Goal: Information Seeking & Learning: Learn about a topic

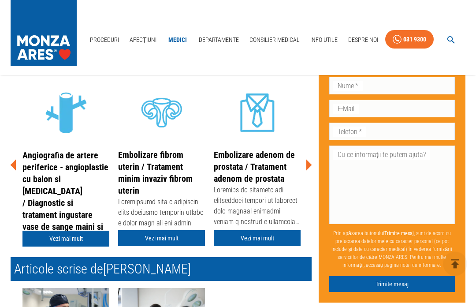
scroll to position [201, 0]
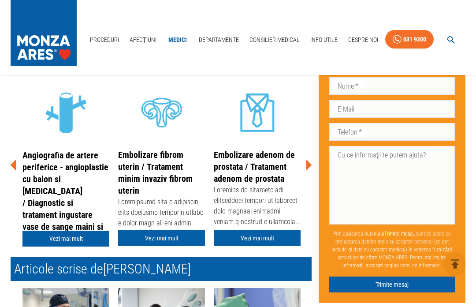
click at [253, 167] on link "Embolizare adenom de prostata / Tratament adenom de prostata" at bounding box center [254, 166] width 81 height 34
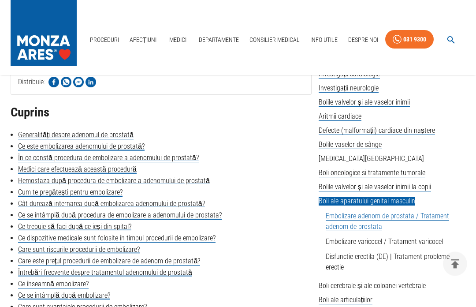
scroll to position [182, 0]
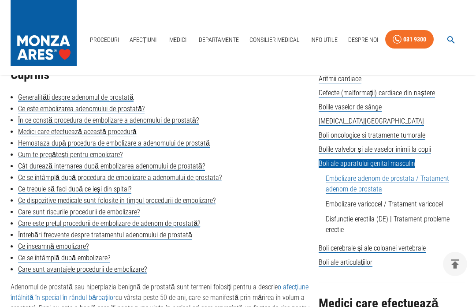
click at [189, 226] on link "Care este prețul procedurii de embolizare de adenom de prostată?" at bounding box center [109, 223] width 182 height 9
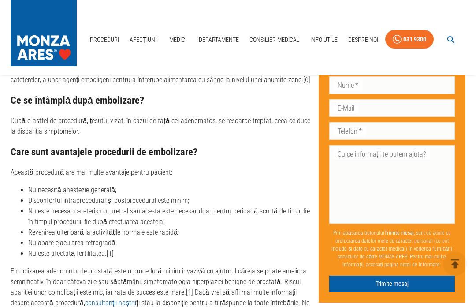
scroll to position [3203, 0]
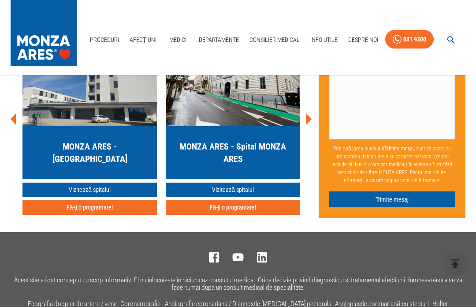
scroll to position [3757, 0]
click at [237, 165] on h5 "MONZA ARES - Spital MONZA ARES" at bounding box center [233, 152] width 120 height 25
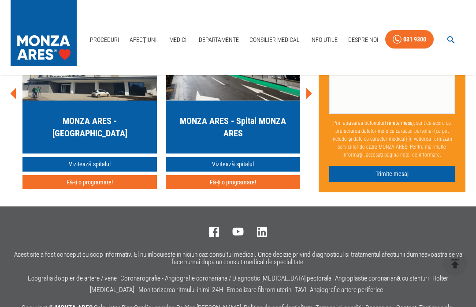
scroll to position [3462, 0]
click at [123, 139] on h5 "MONZA ARES - [GEOGRAPHIC_DATA]" at bounding box center [90, 127] width 120 height 25
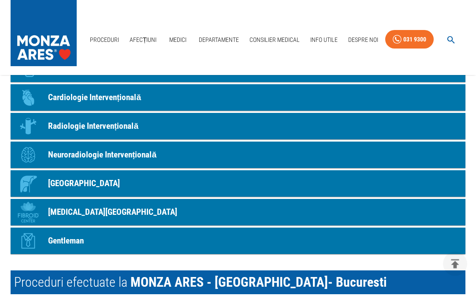
scroll to position [704, 0]
click at [91, 190] on p "[GEOGRAPHIC_DATA]" at bounding box center [84, 183] width 72 height 13
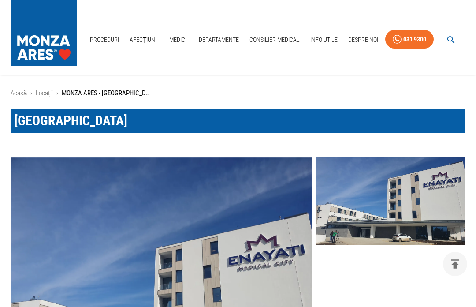
scroll to position [704, 0]
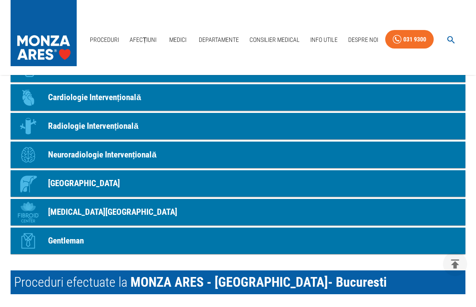
click at [129, 133] on p "Radiologie Intervențională" at bounding box center [93, 126] width 90 height 13
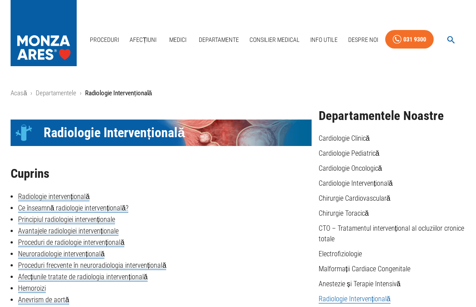
click at [18, 97] on link "Acasă" at bounding box center [19, 93] width 16 height 8
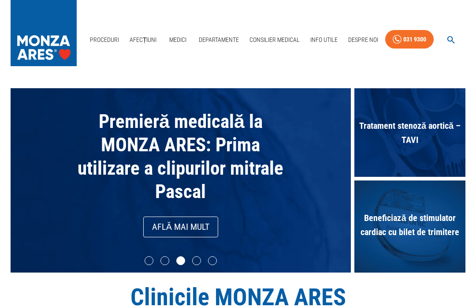
click at [303, 133] on div "Premieră medicală la MONZA ARES: Prima utilizare a clipurilor mitrale Pascal Af…" at bounding box center [180, 180] width 331 height 175
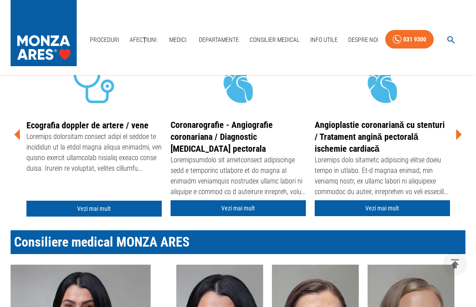
scroll to position [291, 0]
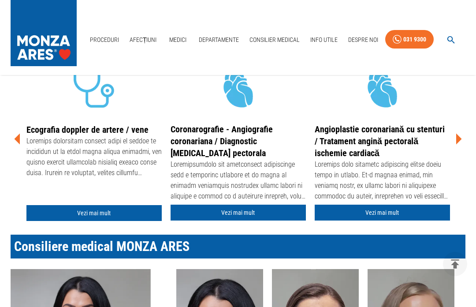
click at [15, 152] on icon at bounding box center [17, 139] width 26 height 26
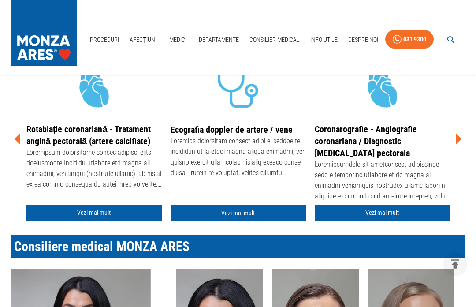
click at [17, 145] on icon at bounding box center [17, 139] width 6 height 11
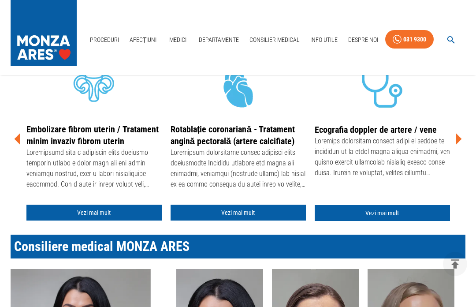
click at [20, 152] on icon at bounding box center [17, 139] width 26 height 26
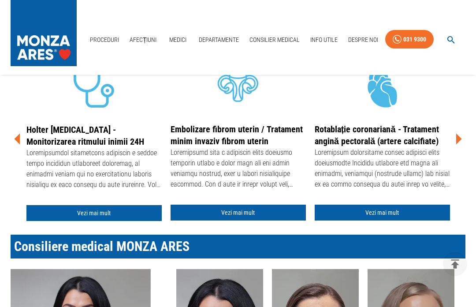
click at [21, 152] on icon at bounding box center [17, 139] width 26 height 26
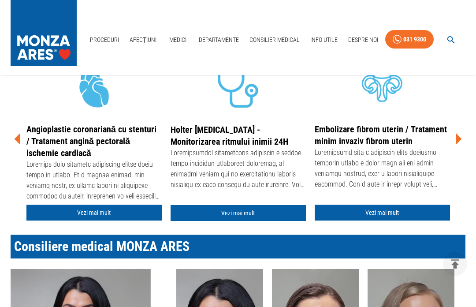
click at [19, 145] on icon at bounding box center [17, 139] width 6 height 11
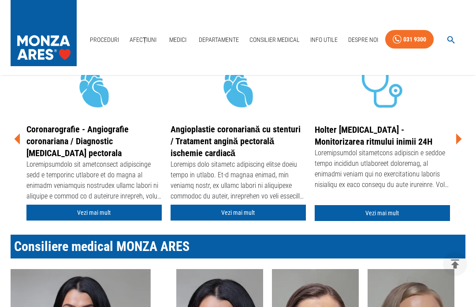
click at [16, 145] on icon at bounding box center [17, 139] width 6 height 11
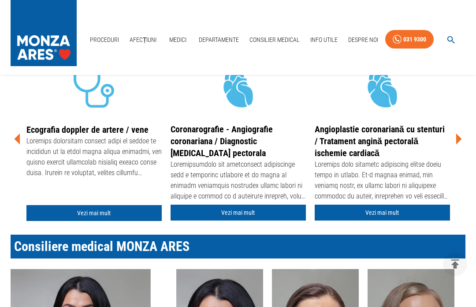
click at [20, 152] on icon at bounding box center [17, 139] width 26 height 26
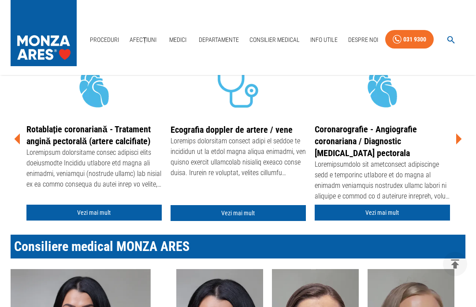
click at [17, 152] on icon at bounding box center [17, 139] width 26 height 26
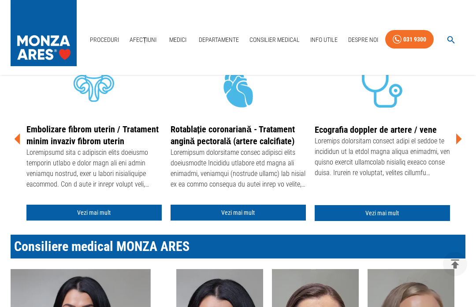
click at [14, 152] on icon at bounding box center [17, 139] width 26 height 26
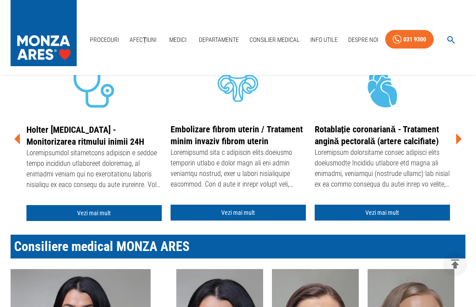
click at [145, 37] on link "Afecțiuni" at bounding box center [143, 40] width 34 height 18
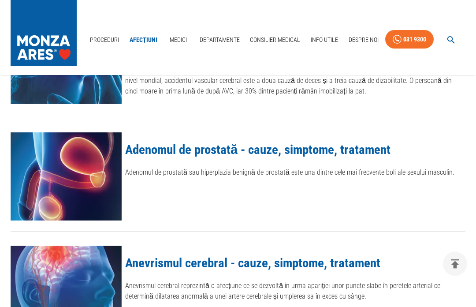
scroll to position [152, 0]
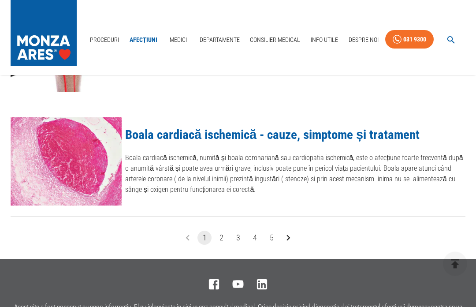
click at [291, 232] on icon "Go to next page" at bounding box center [287, 237] width 11 height 11
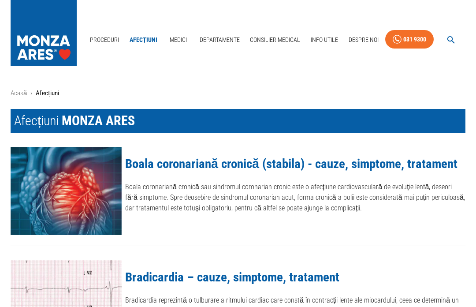
click at [448, 39] on icon "button" at bounding box center [450, 39] width 7 height 7
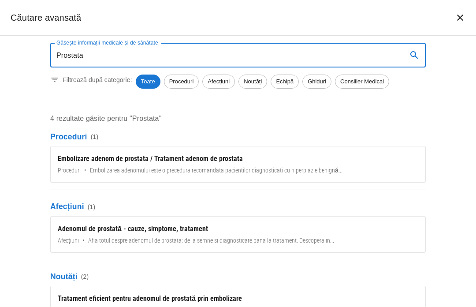
type input "Prostata"
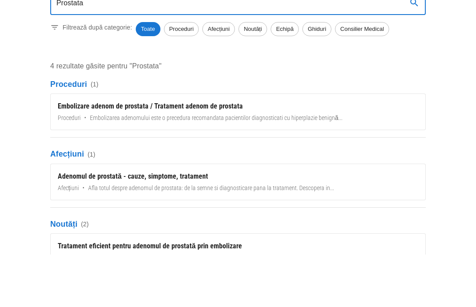
click at [211, 153] on div "Embolizare adenom de prostata / Tratament adenom de prostata" at bounding box center [238, 158] width 360 height 11
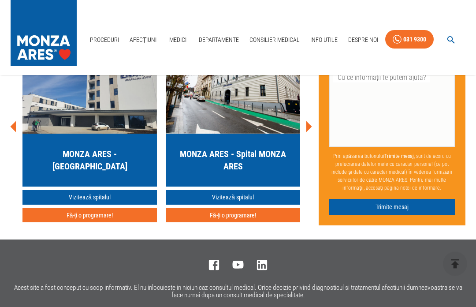
scroll to position [3990, 0]
click at [106, 204] on link "Vizitează spitalul" at bounding box center [89, 197] width 134 height 15
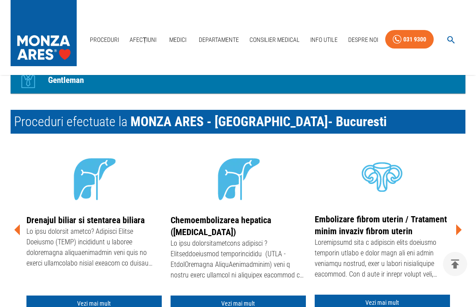
scroll to position [874, 0]
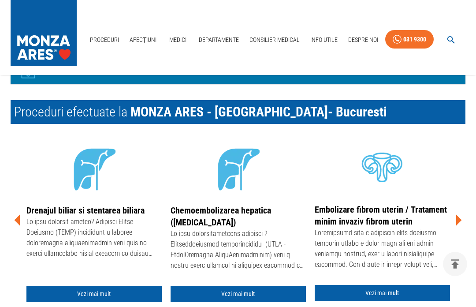
click at [453, 233] on icon at bounding box center [458, 220] width 26 height 26
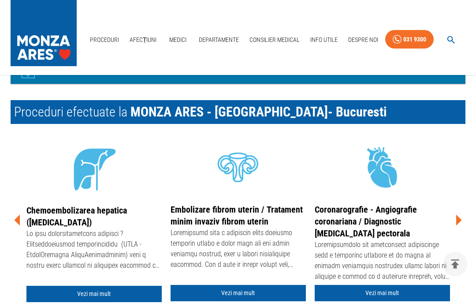
click at [459, 233] on icon at bounding box center [458, 220] width 26 height 26
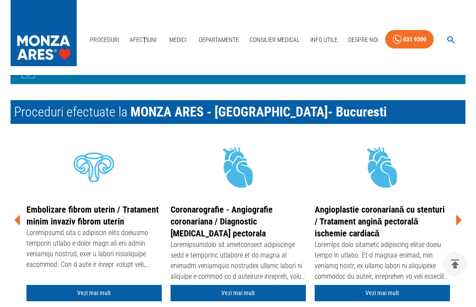
click at [457, 225] on icon at bounding box center [459, 219] width 6 height 11
click at [460, 225] on icon at bounding box center [459, 219] width 6 height 11
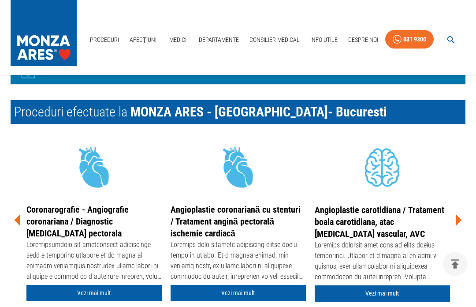
click at [457, 225] on icon at bounding box center [459, 219] width 6 height 11
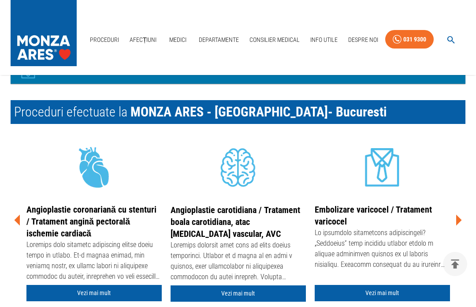
click at [460, 233] on icon at bounding box center [458, 220] width 26 height 26
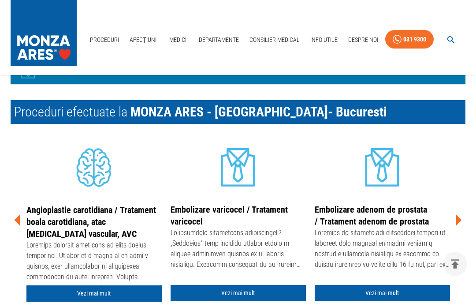
click at [461, 233] on icon at bounding box center [458, 220] width 26 height 26
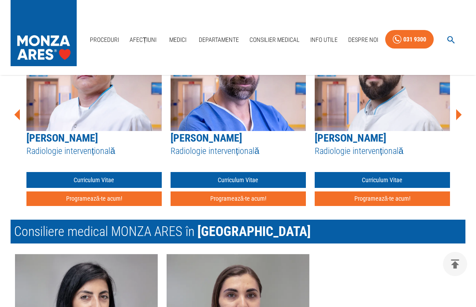
scroll to position [961, 0]
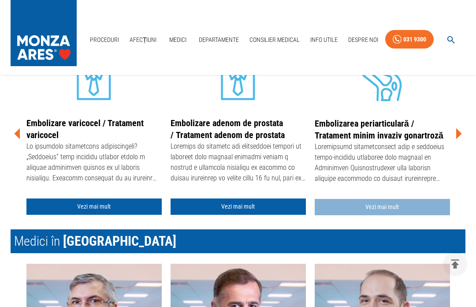
click at [388, 215] on link "Vezi mai mult" at bounding box center [382, 207] width 135 height 16
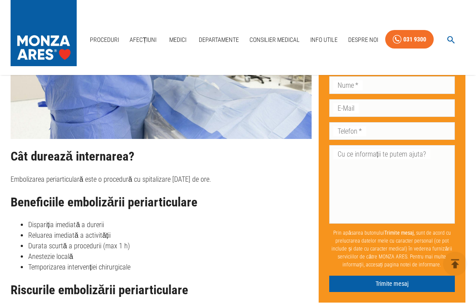
scroll to position [2077, 0]
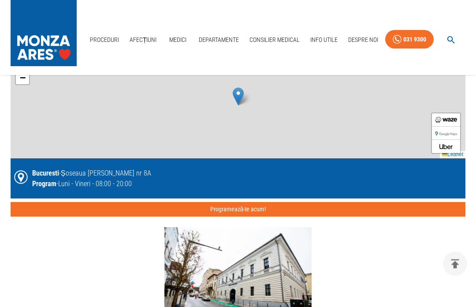
scroll to position [961, 0]
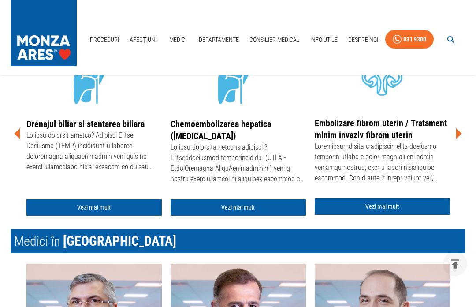
click at [459, 139] on icon at bounding box center [459, 133] width 6 height 11
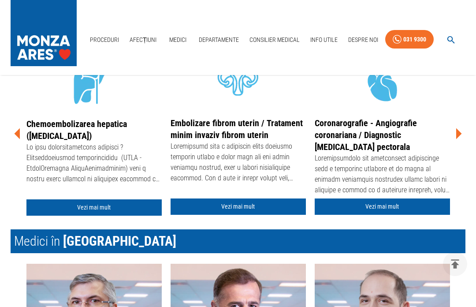
click at [461, 147] on icon at bounding box center [458, 133] width 26 height 26
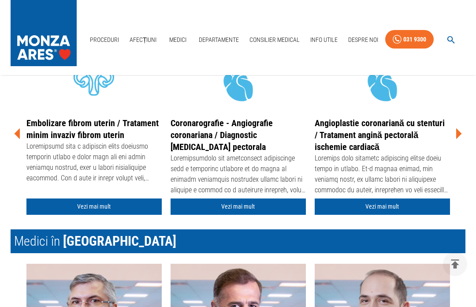
click at [461, 147] on icon at bounding box center [458, 133] width 26 height 26
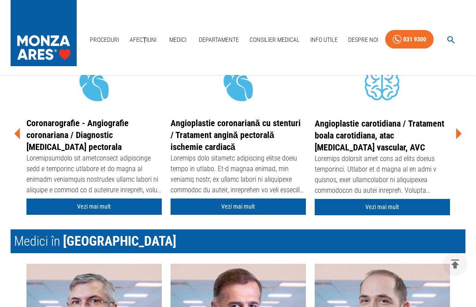
click at [463, 147] on icon at bounding box center [458, 133] width 26 height 26
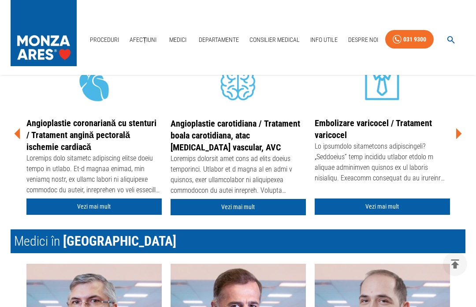
click at [459, 139] on icon at bounding box center [459, 133] width 6 height 11
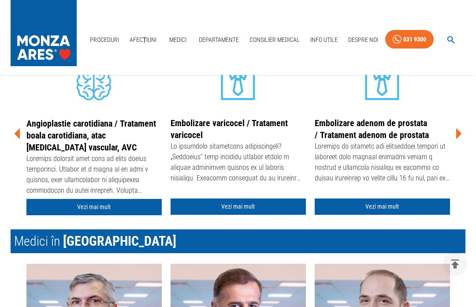
click at [458, 139] on icon at bounding box center [459, 133] width 6 height 11
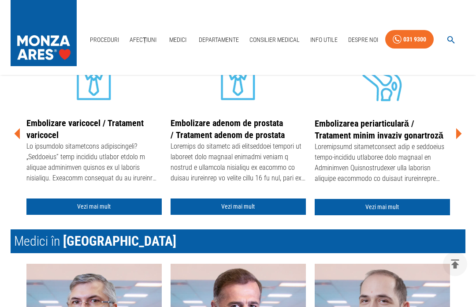
click at [459, 139] on icon at bounding box center [459, 133] width 6 height 11
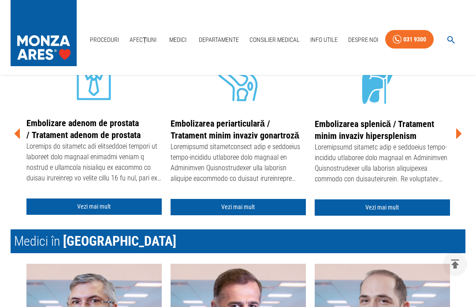
click at [461, 147] on icon at bounding box center [458, 133] width 26 height 26
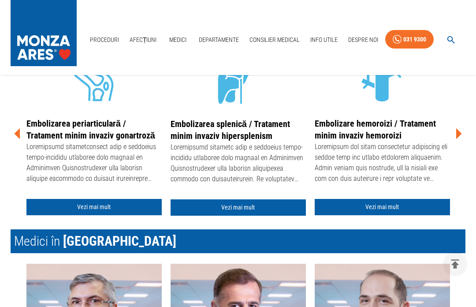
click at [461, 147] on icon at bounding box center [458, 133] width 26 height 26
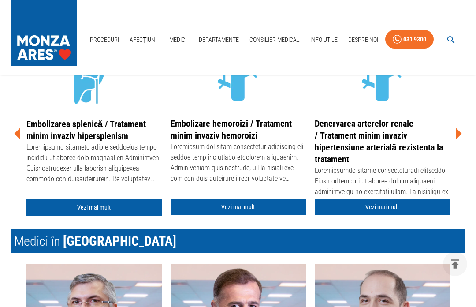
click at [462, 147] on icon at bounding box center [458, 133] width 26 height 26
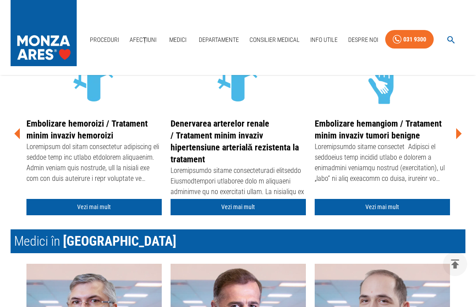
click at [461, 139] on icon at bounding box center [459, 133] width 6 height 11
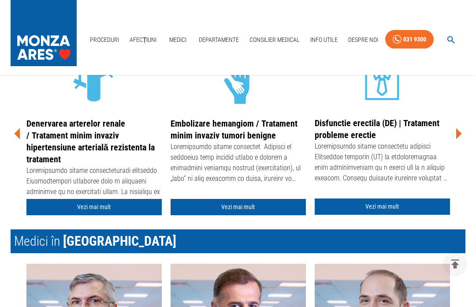
click at [457, 139] on icon at bounding box center [459, 133] width 6 height 11
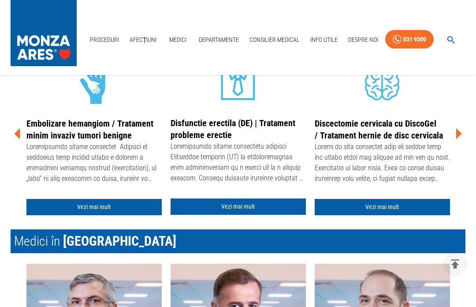
click at [229, 215] on link "Vezi mai mult" at bounding box center [238, 206] width 135 height 16
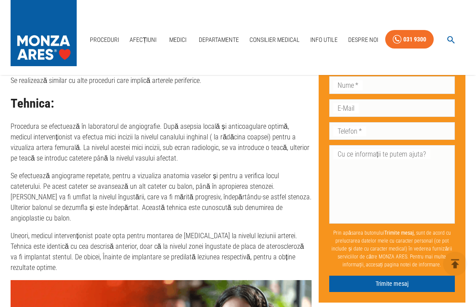
scroll to position [2202, 0]
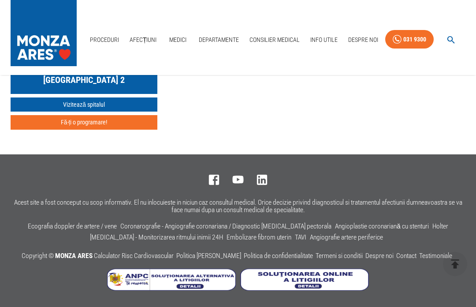
scroll to position [961, 0]
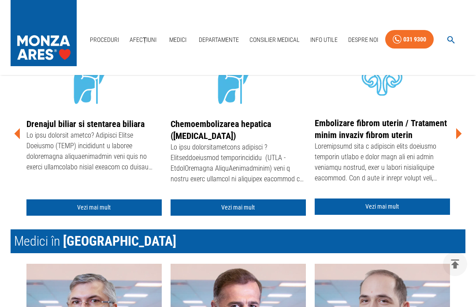
click at [463, 147] on icon at bounding box center [458, 133] width 26 height 26
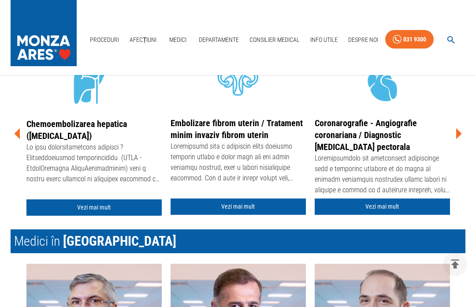
click at [461, 147] on icon at bounding box center [458, 133] width 26 height 26
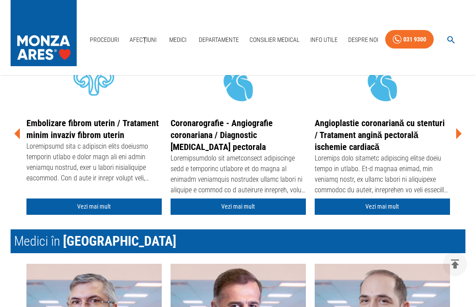
click at [458, 139] on icon at bounding box center [459, 133] width 6 height 11
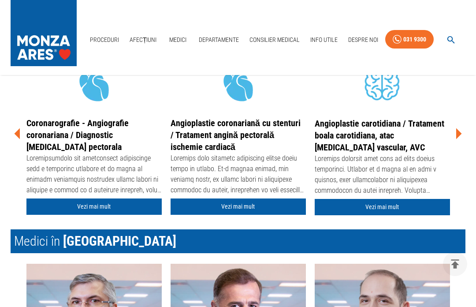
click at [462, 147] on icon at bounding box center [458, 133] width 26 height 26
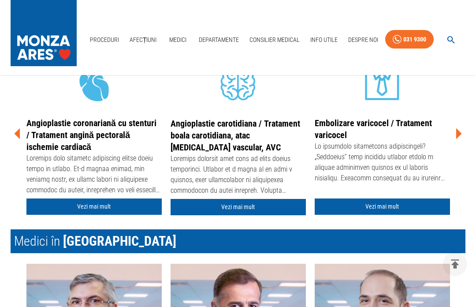
click at [461, 147] on icon at bounding box center [458, 133] width 26 height 26
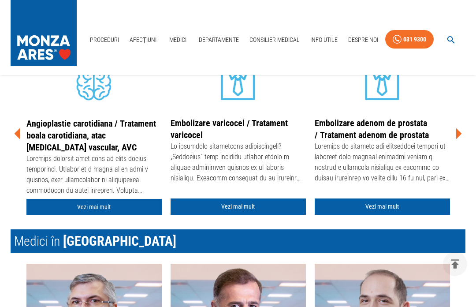
click at [463, 147] on icon at bounding box center [458, 133] width 26 height 26
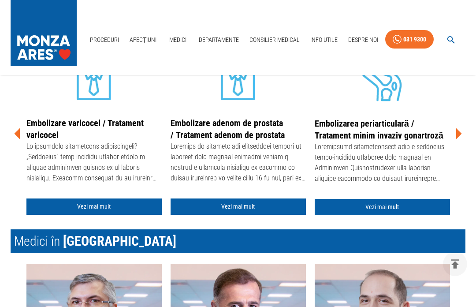
click at [461, 147] on icon at bounding box center [458, 133] width 26 height 26
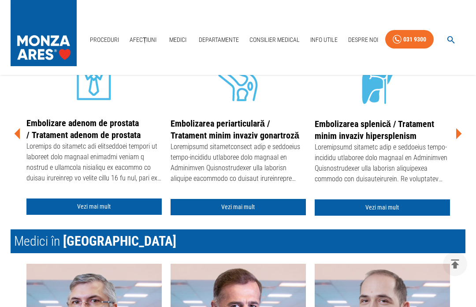
click at [461, 147] on icon at bounding box center [458, 133] width 26 height 26
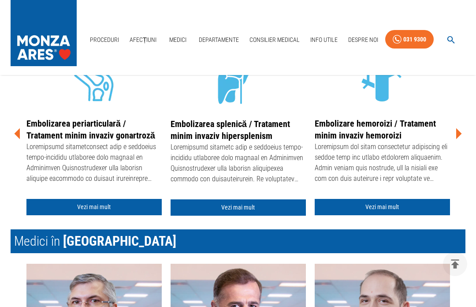
click at [461, 147] on icon at bounding box center [458, 133] width 26 height 26
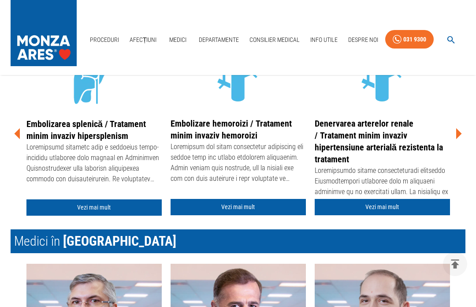
click at [461, 147] on icon at bounding box center [458, 133] width 26 height 26
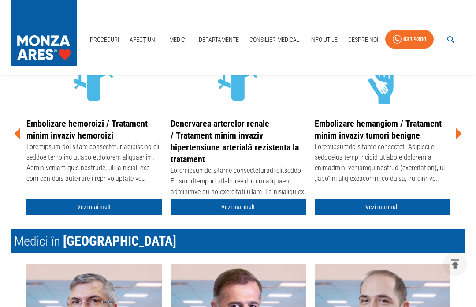
click at [461, 147] on icon at bounding box center [458, 133] width 26 height 26
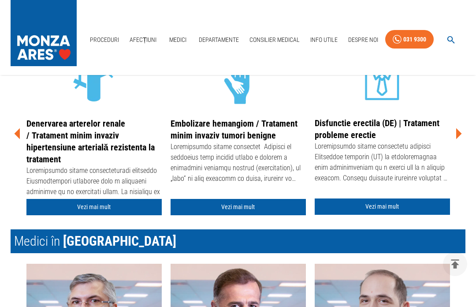
click at [462, 147] on icon at bounding box center [458, 133] width 26 height 26
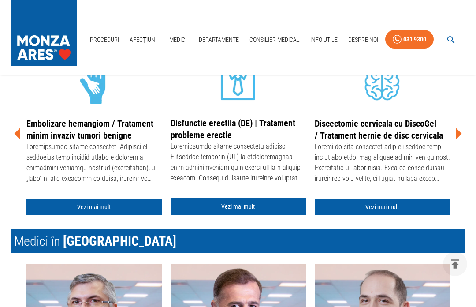
click at [462, 147] on icon at bounding box center [458, 133] width 26 height 26
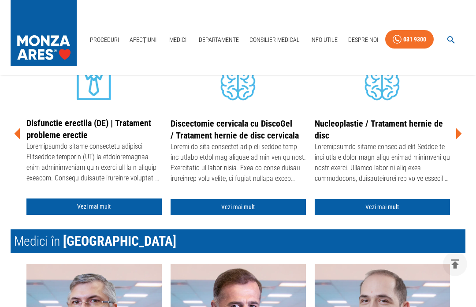
click at [462, 147] on icon at bounding box center [458, 133] width 26 height 26
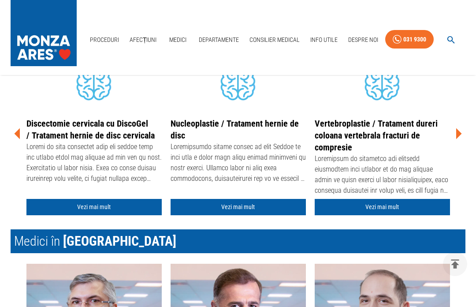
click at [460, 139] on icon at bounding box center [459, 133] width 6 height 11
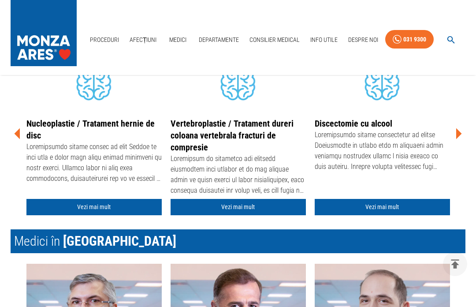
click at [461, 147] on icon at bounding box center [458, 133] width 26 height 26
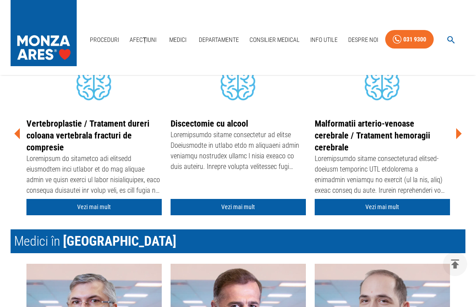
click at [459, 147] on icon at bounding box center [458, 133] width 26 height 26
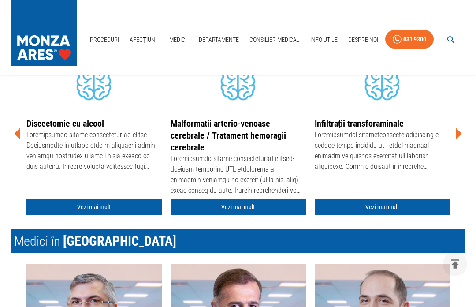
click at [461, 147] on icon at bounding box center [458, 133] width 26 height 26
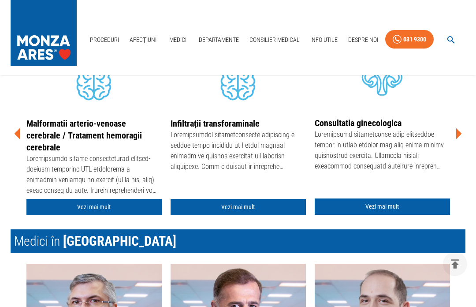
click at [461, 147] on icon at bounding box center [458, 133] width 26 height 26
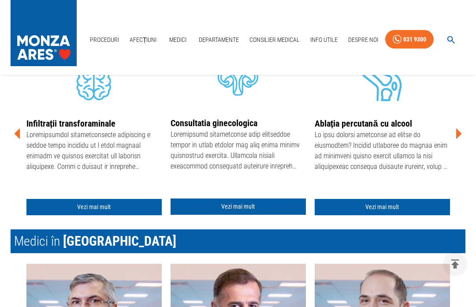
click at [458, 147] on icon at bounding box center [458, 133] width 26 height 26
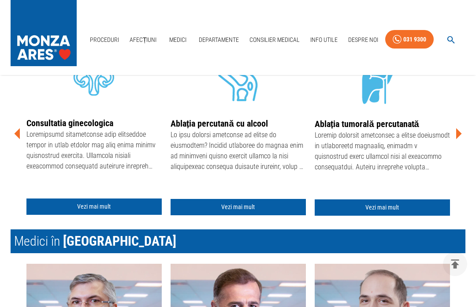
click at [459, 139] on icon at bounding box center [459, 133] width 6 height 11
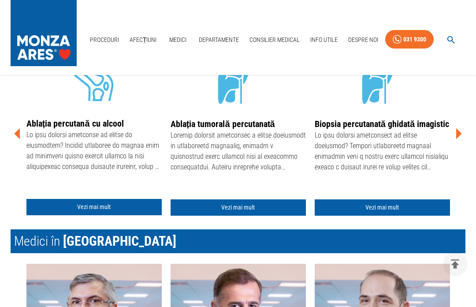
click at [461, 147] on icon at bounding box center [458, 133] width 26 height 26
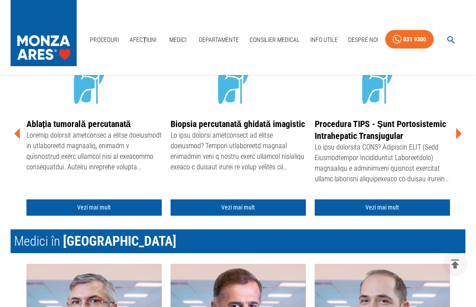
click at [460, 147] on icon at bounding box center [458, 133] width 26 height 26
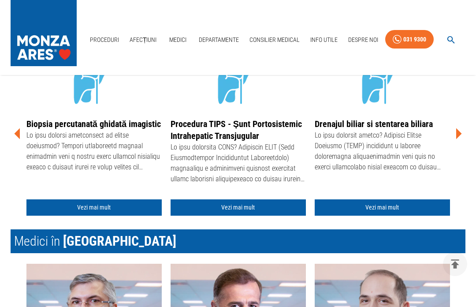
click at [458, 139] on icon at bounding box center [459, 133] width 6 height 11
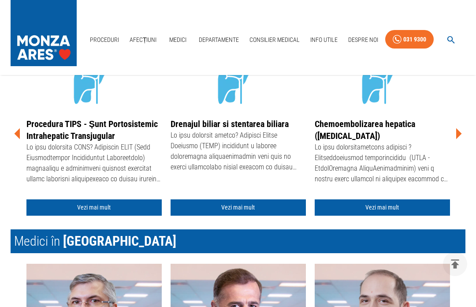
click at [458, 139] on icon at bounding box center [459, 133] width 6 height 11
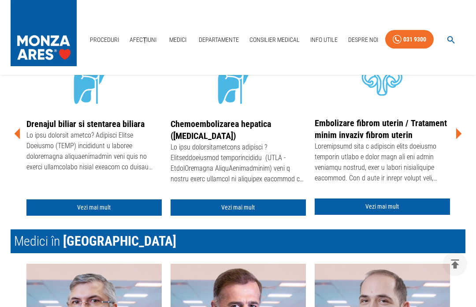
click at [459, 139] on icon at bounding box center [459, 133] width 6 height 11
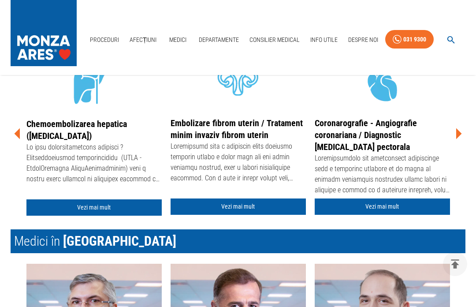
click at [457, 139] on icon at bounding box center [459, 133] width 6 height 11
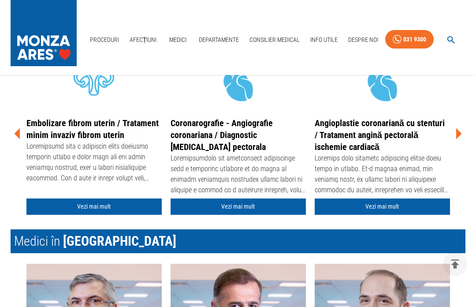
click at [459, 139] on icon at bounding box center [459, 133] width 6 height 11
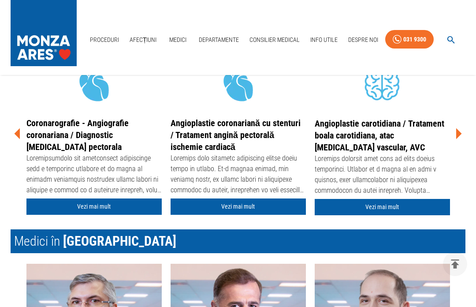
click at [459, 139] on icon at bounding box center [459, 133] width 6 height 11
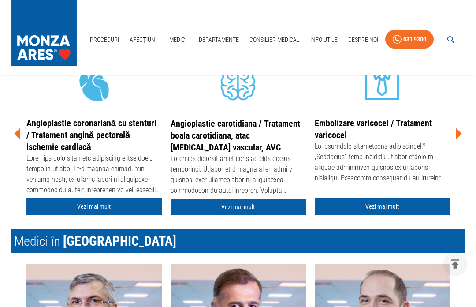
click at [459, 139] on icon at bounding box center [459, 133] width 6 height 11
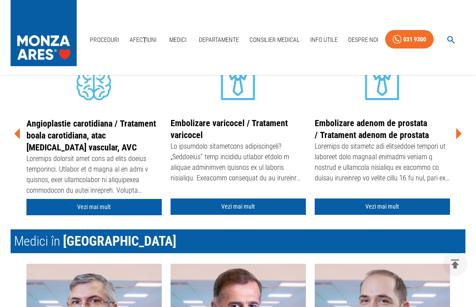
click at [459, 147] on icon at bounding box center [458, 133] width 26 height 26
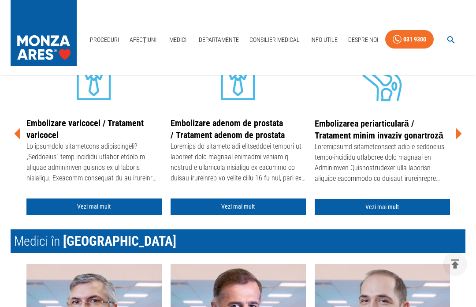
click at [461, 147] on icon at bounding box center [458, 133] width 26 height 26
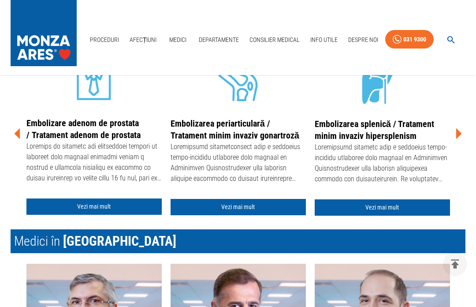
click at [461, 139] on icon at bounding box center [459, 133] width 6 height 11
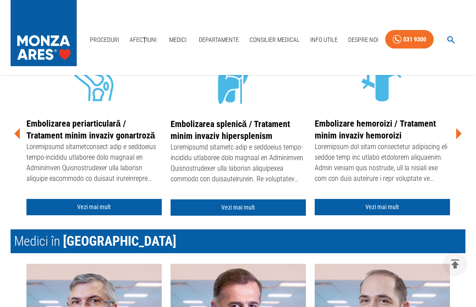
click at [462, 147] on icon at bounding box center [458, 133] width 26 height 26
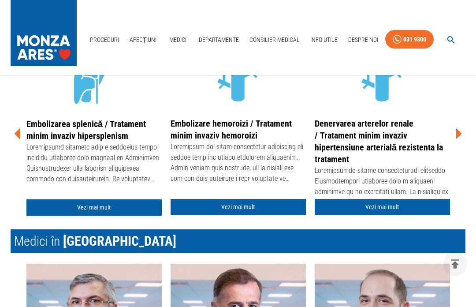
click at [460, 139] on icon at bounding box center [459, 133] width 6 height 11
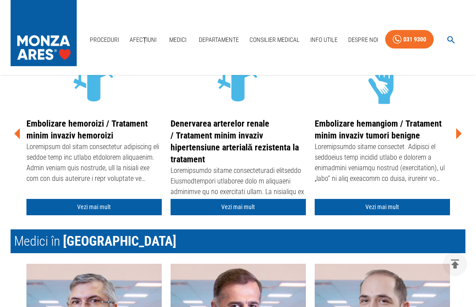
click at [399, 141] on link "Embolizare hemangiom / Tratament minim invaziv tumori benigne" at bounding box center [378, 129] width 127 height 22
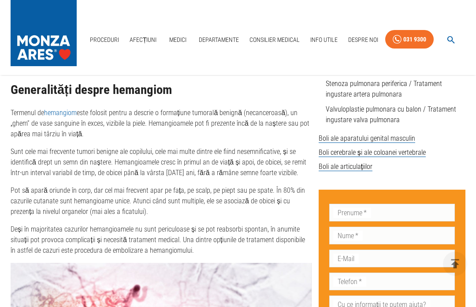
scroll to position [386, 0]
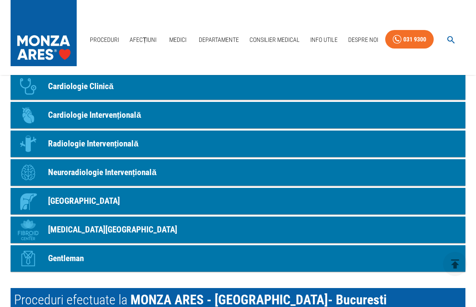
scroll to position [961, 0]
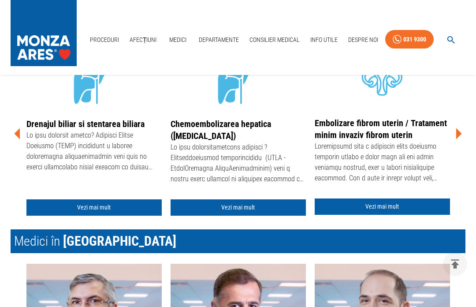
click at [460, 139] on icon at bounding box center [459, 133] width 6 height 11
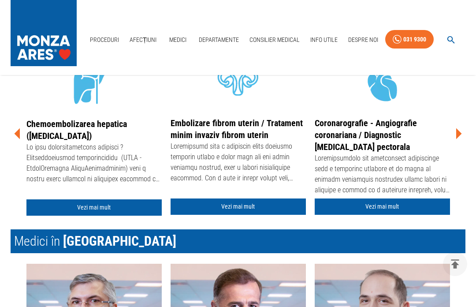
click at [462, 147] on icon at bounding box center [458, 133] width 26 height 26
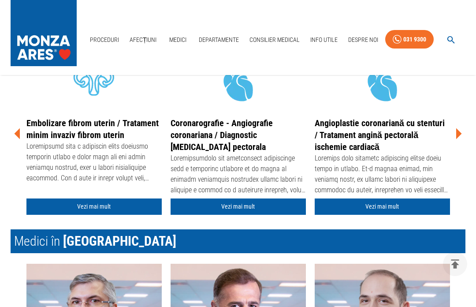
click at [462, 147] on icon at bounding box center [458, 133] width 26 height 26
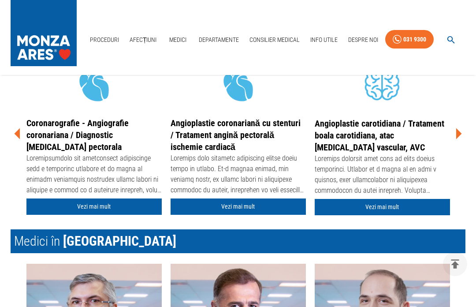
click at [460, 139] on icon at bounding box center [459, 133] width 6 height 11
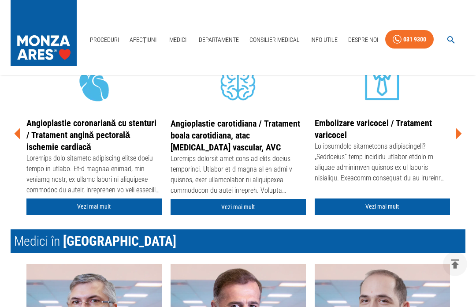
click at [462, 147] on icon at bounding box center [458, 133] width 26 height 26
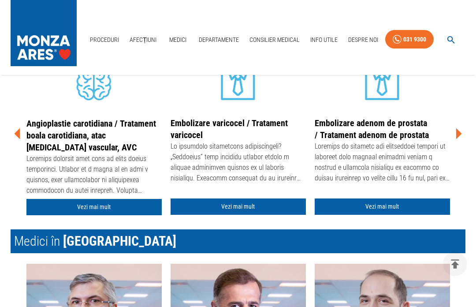
click at [462, 147] on icon at bounding box center [458, 133] width 26 height 26
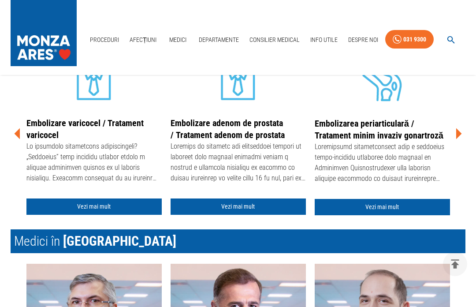
click at [461, 147] on icon at bounding box center [458, 133] width 26 height 26
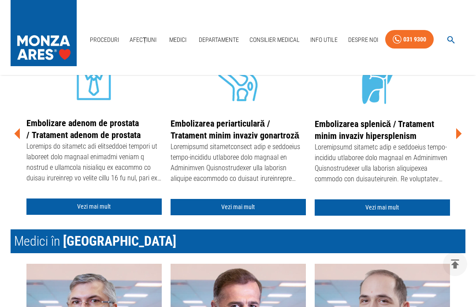
click at [459, 139] on icon at bounding box center [459, 133] width 6 height 11
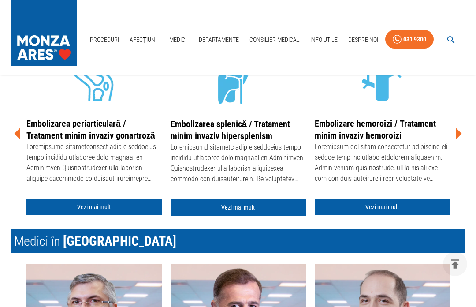
click at [460, 139] on icon at bounding box center [459, 133] width 6 height 11
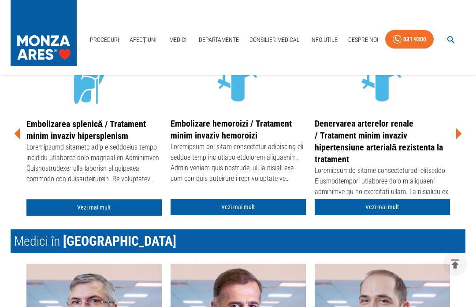
click at [459, 139] on icon at bounding box center [459, 133] width 6 height 11
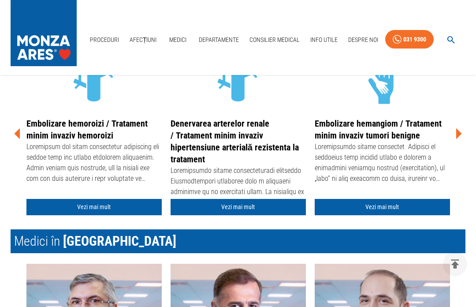
click at [460, 139] on icon at bounding box center [459, 133] width 6 height 11
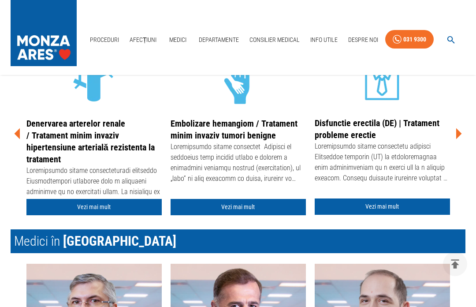
click at [459, 139] on icon at bounding box center [459, 133] width 6 height 11
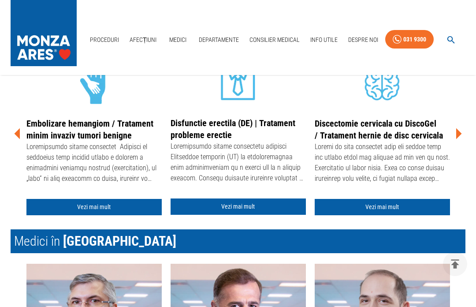
click at [461, 139] on icon at bounding box center [459, 133] width 6 height 11
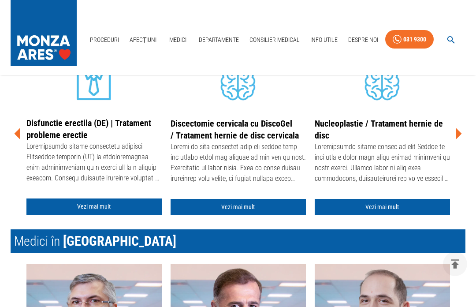
click at [460, 147] on icon at bounding box center [458, 133] width 26 height 26
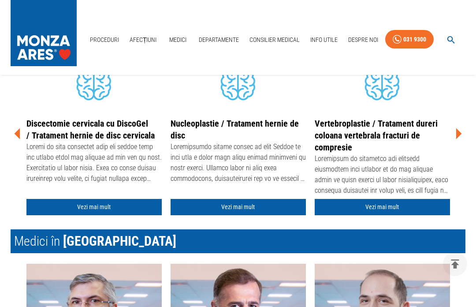
click at [459, 139] on icon at bounding box center [459, 133] width 6 height 11
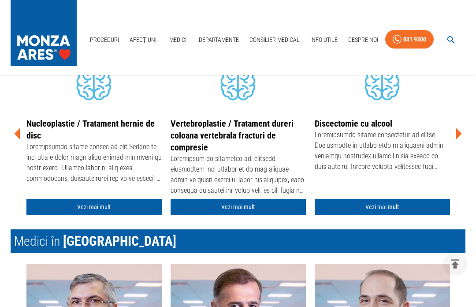
click at [461, 147] on icon at bounding box center [458, 133] width 26 height 26
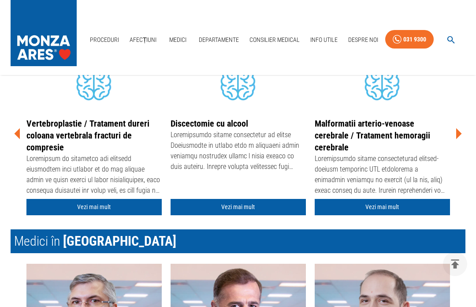
click at [460, 139] on icon at bounding box center [459, 133] width 6 height 11
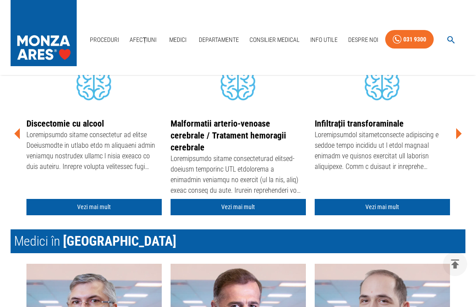
click at [459, 147] on icon at bounding box center [458, 133] width 26 height 26
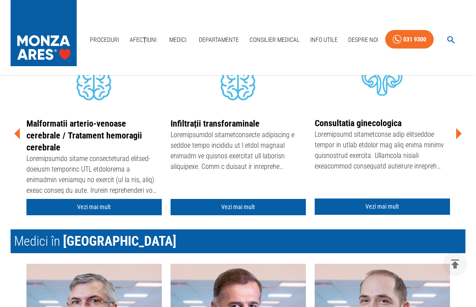
click at [458, 139] on icon at bounding box center [459, 133] width 6 height 11
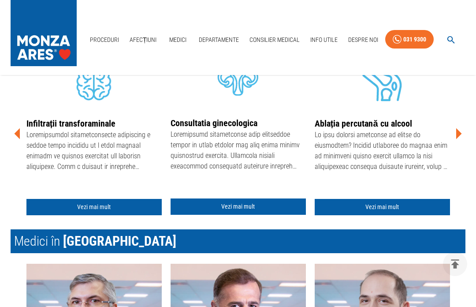
click at [461, 147] on icon at bounding box center [458, 133] width 26 height 26
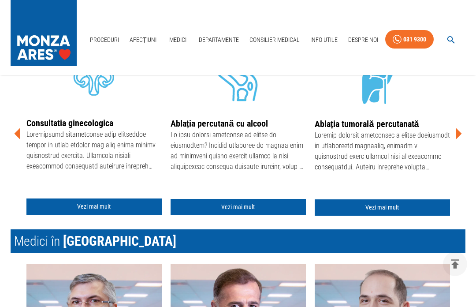
click at [459, 147] on icon at bounding box center [458, 133] width 26 height 26
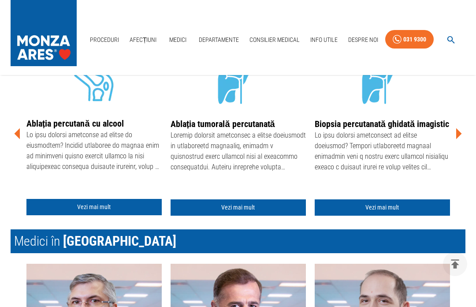
click at [460, 147] on icon at bounding box center [458, 133] width 26 height 26
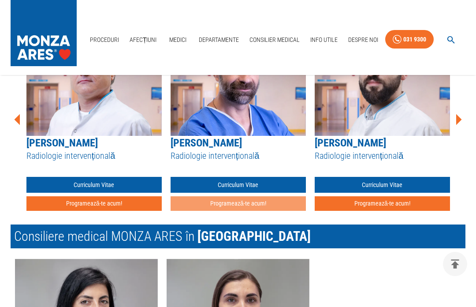
click at [389, 136] on img at bounding box center [382, 81] width 135 height 110
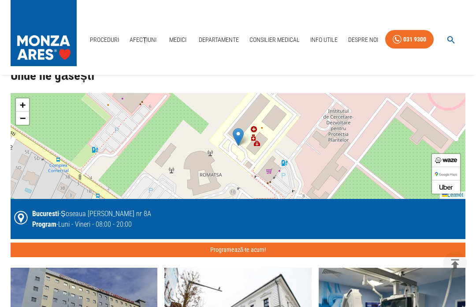
scroll to position [1614, 0]
click at [24, 123] on span "−" at bounding box center [23, 117] width 6 height 11
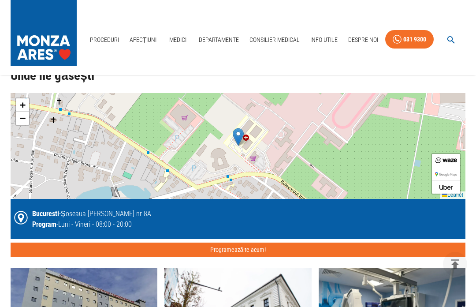
click at [25, 125] on link "−" at bounding box center [22, 117] width 13 height 13
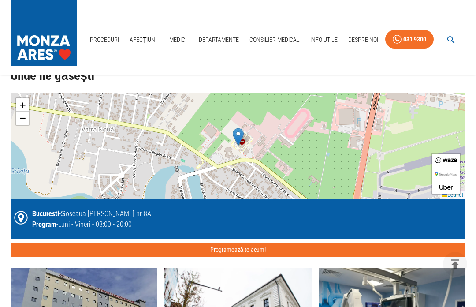
click at [23, 123] on span "−" at bounding box center [23, 117] width 6 height 11
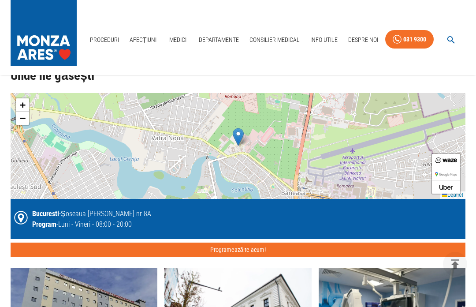
click at [24, 125] on link "−" at bounding box center [22, 117] width 13 height 13
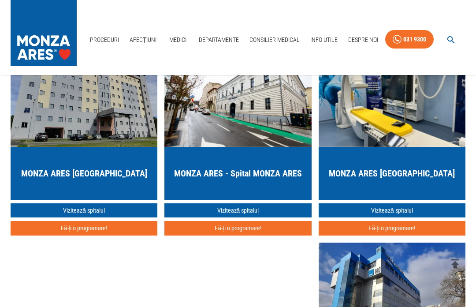
scroll to position [1840, 0]
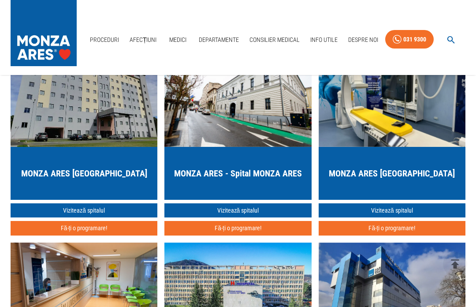
click at [325, 274] on img "button" at bounding box center [392, 295] width 147 height 106
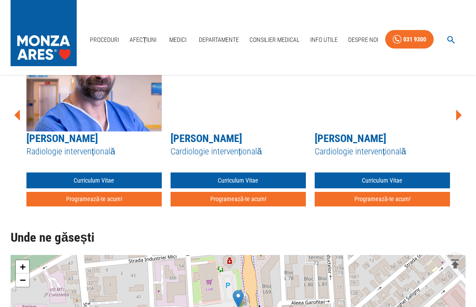
scroll to position [1238, 0]
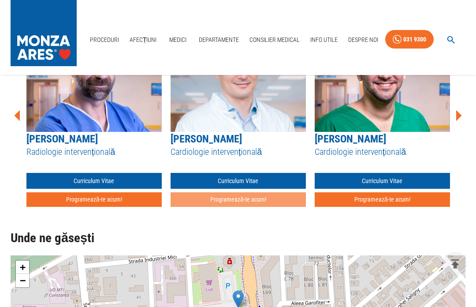
click at [267, 207] on button "Programează-te acum!" at bounding box center [238, 199] width 135 height 15
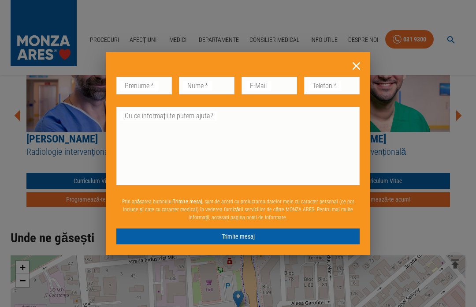
click at [357, 67] on icon at bounding box center [356, 65] width 7 height 7
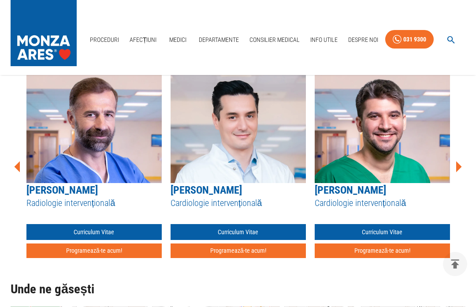
scroll to position [1186, 0]
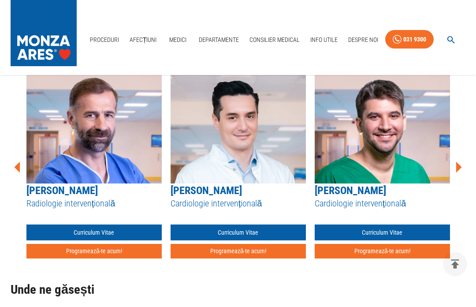
click at [125, 241] on link "Curriculum Vitae" at bounding box center [93, 232] width 135 height 16
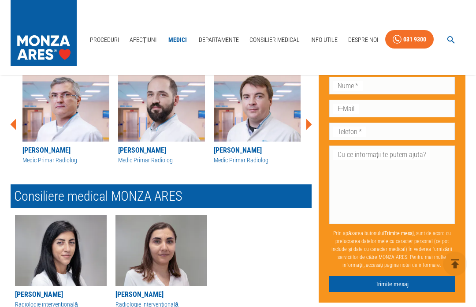
scroll to position [973, 0]
